Goal: Task Accomplishment & Management: Manage account settings

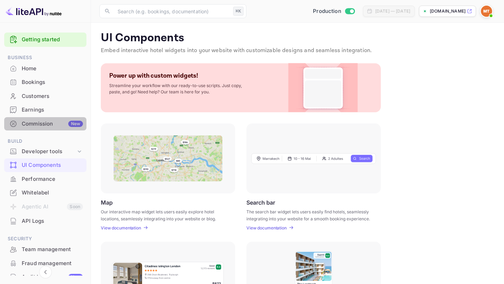
click at [54, 122] on div "Commission New" at bounding box center [52, 124] width 61 height 8
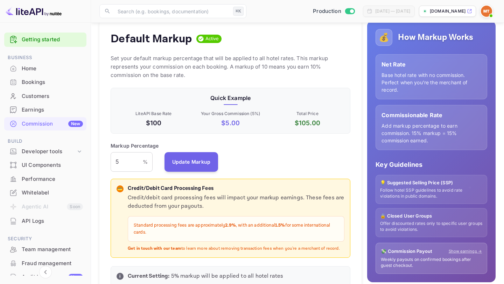
scroll to position [79, 0]
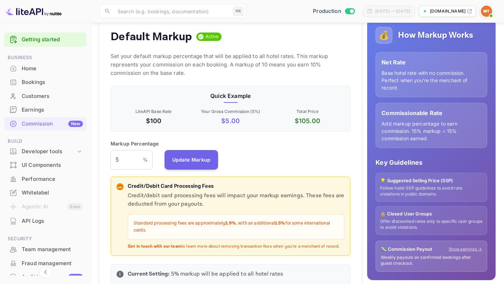
click at [160, 144] on div "Markup Percentage 5 % ​ Update Markup" at bounding box center [231, 155] width 240 height 30
click at [190, 165] on button "Update Markup" at bounding box center [192, 160] width 54 height 20
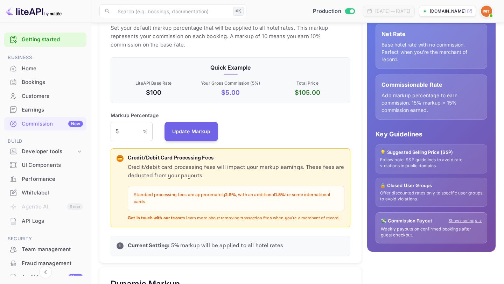
scroll to position [105, 0]
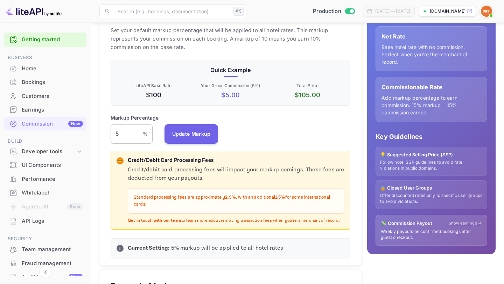
click at [115, 133] on input "5" at bounding box center [127, 134] width 32 height 20
type input "15"
click at [195, 134] on button "Update Markup" at bounding box center [192, 134] width 54 height 20
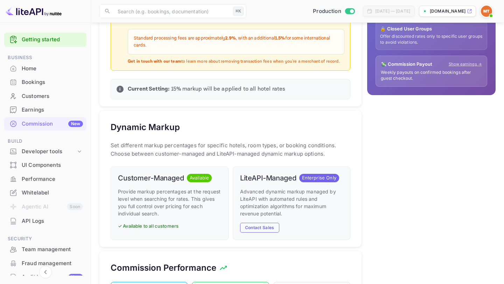
scroll to position [0, 0]
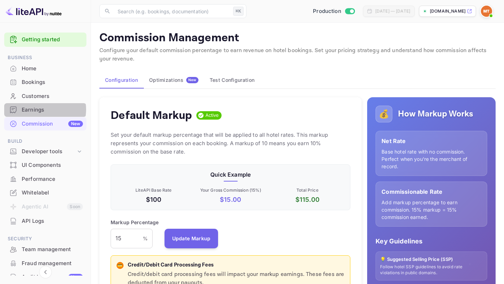
click at [42, 110] on div "Earnings" at bounding box center [52, 110] width 61 height 8
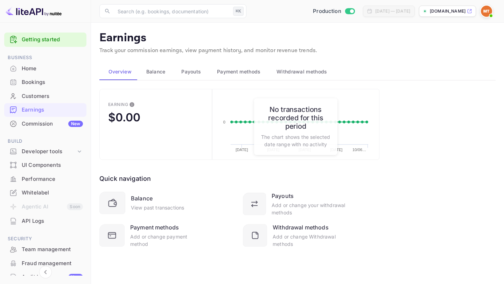
click at [42, 67] on div "Home" at bounding box center [52, 69] width 61 height 8
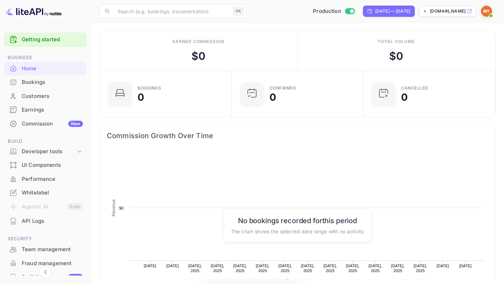
scroll to position [114, 128]
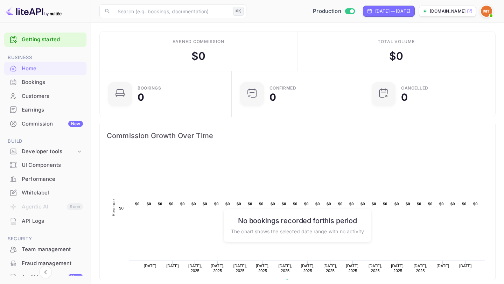
click at [43, 169] on div "UI Components" at bounding box center [52, 165] width 61 height 8
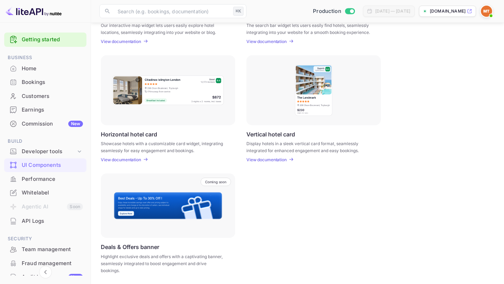
scroll to position [187, 0]
click at [55, 125] on div "Commission New" at bounding box center [52, 124] width 61 height 8
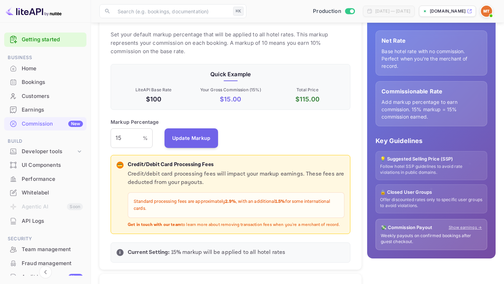
scroll to position [100, 0]
click at [124, 135] on input "15" at bounding box center [127, 139] width 32 height 20
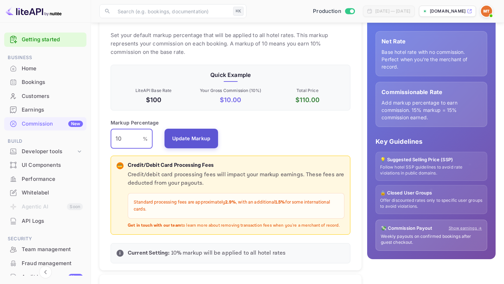
type input "10"
click at [191, 140] on button "Update Markup" at bounding box center [192, 139] width 54 height 20
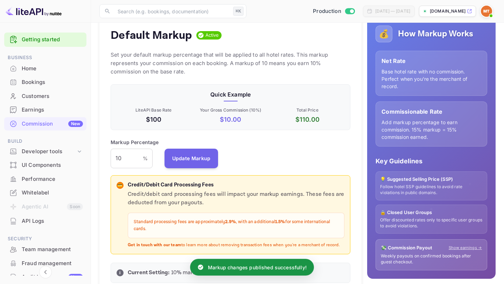
scroll to position [0, 0]
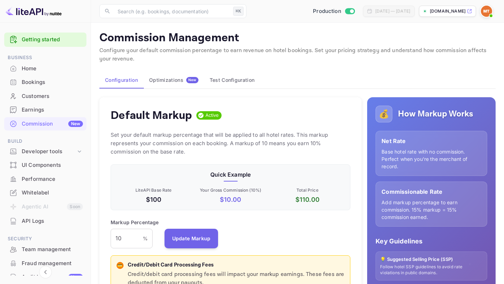
click at [28, 15] on img at bounding box center [34, 11] width 56 height 11
click at [28, 14] on img at bounding box center [34, 11] width 56 height 11
click at [34, 13] on img at bounding box center [34, 11] width 56 height 11
click at [57, 13] on img at bounding box center [34, 11] width 56 height 11
click at [473, 13] on div "[DOMAIN_NAME]" at bounding box center [447, 11] width 57 height 11
